Goal: Find specific page/section: Find specific page/section

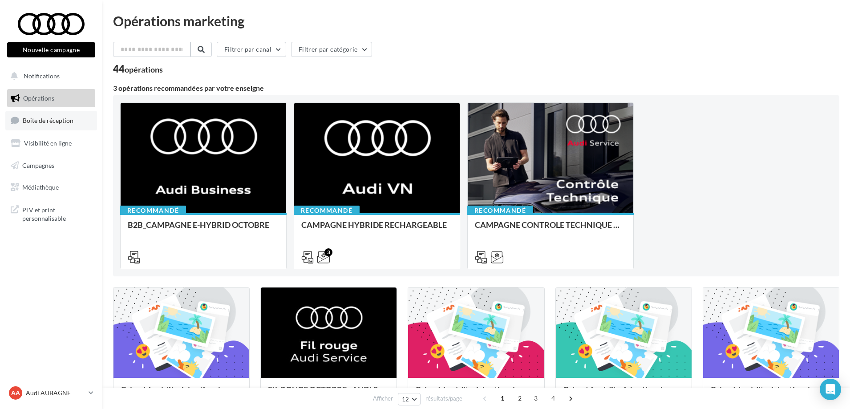
click at [50, 119] on span "Boîte de réception" at bounding box center [48, 121] width 51 height 8
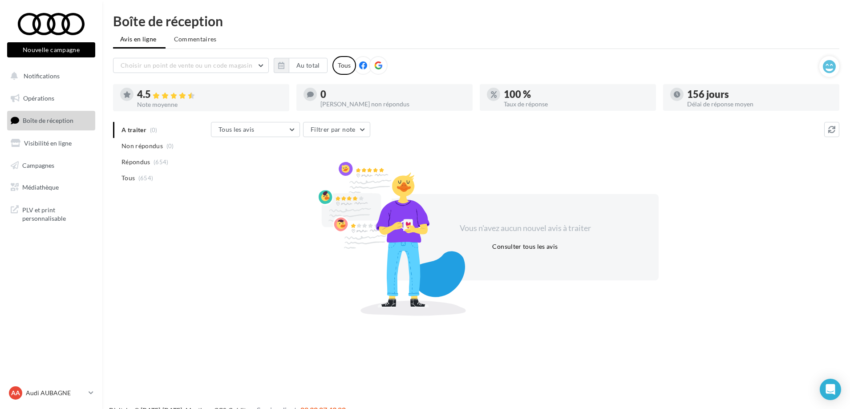
click at [40, 124] on span "Boîte de réception" at bounding box center [48, 121] width 51 height 8
click at [34, 399] on div "AA Audi AUBAGNE audi-auba-ass" at bounding box center [47, 392] width 76 height 13
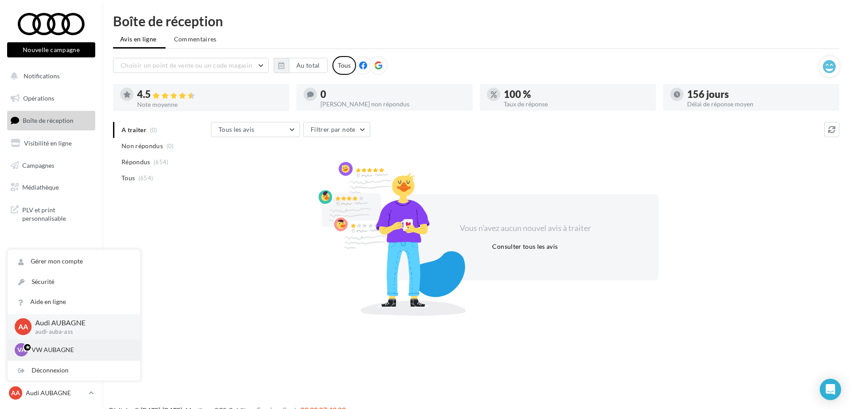
click at [52, 347] on p "VW AUBAGNE" at bounding box center [81, 349] width 98 height 9
